Goal: Task Accomplishment & Management: Use online tool/utility

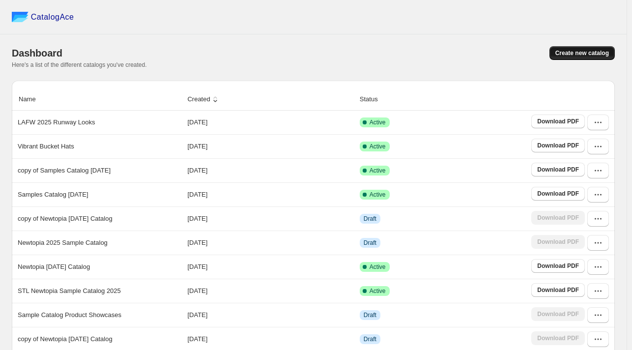
click at [583, 49] on button "Create new catalog" at bounding box center [581, 53] width 65 height 14
click at [296, 84] on div "Name Created Status LAFW 2025 Runway Looks [DATE] Active Download PDF Vibrant B…" at bounding box center [313, 249] width 603 height 337
